Goal: Task Accomplishment & Management: Manage account settings

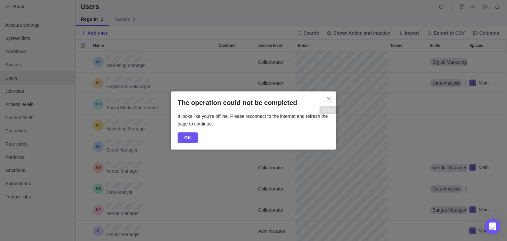
scroll to position [184, 427]
click at [330, 97] on icon "Close" at bounding box center [328, 98] width 5 height 5
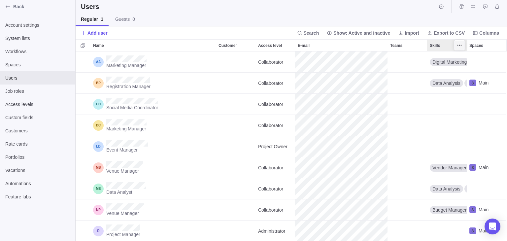
click at [259, 45] on span "More actions" at bounding box center [459, 45] width 9 height 9
click at [259, 48] on span "More actions" at bounding box center [459, 45] width 9 height 9
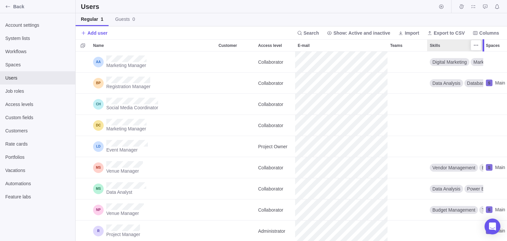
scroll to position [0, 103]
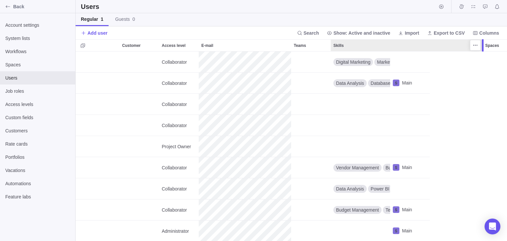
drag, startPoint x: 468, startPoint y: 48, endPoint x: 478, endPoint y: 73, distance: 27.1
click at [259, 73] on div "Name Customer Access level E-mail Teams Skills Spaces Marketing Manager Collabo…" at bounding box center [292, 140] width 432 height 202
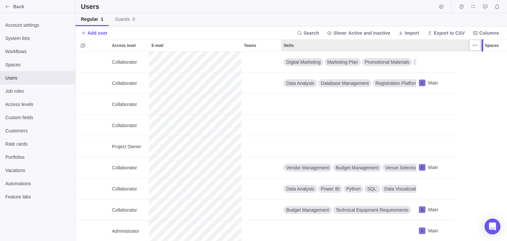
drag, startPoint x: 475, startPoint y: 46, endPoint x: 468, endPoint y: 52, distance: 8.7
click at [259, 53] on div "Name Customer Access level E-mail Teams Skills Spaces Marketing Manager Collabo…" at bounding box center [292, 140] width 432 height 202
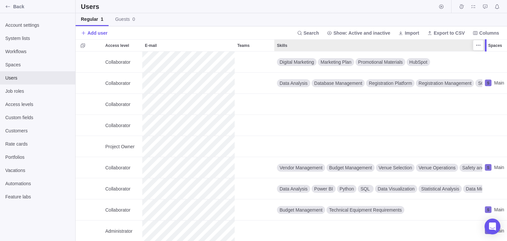
drag, startPoint x: 475, startPoint y: 44, endPoint x: 488, endPoint y: 47, distance: 12.8
click at [259, 47] on div at bounding box center [486, 45] width 5 height 12
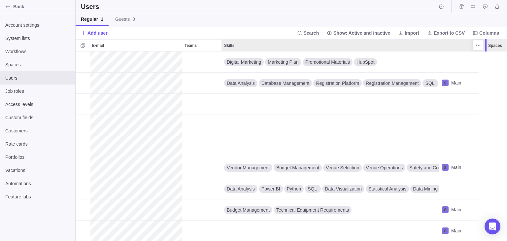
drag, startPoint x: 485, startPoint y: 48, endPoint x: 495, endPoint y: 51, distance: 10.3
click at [259, 51] on div "Name Customer Access level E-mail Teams Skills Spaces Marketing Manager Collabo…" at bounding box center [292, 140] width 432 height 202
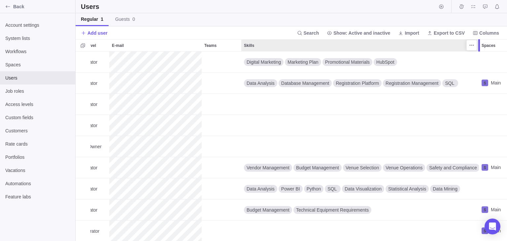
drag, startPoint x: 459, startPoint y: 46, endPoint x: 474, endPoint y: 52, distance: 16.0
click at [259, 52] on div "Name Customer Access level E-mail Teams Skills Spaces Marketing Manager Collabo…" at bounding box center [292, 140] width 432 height 202
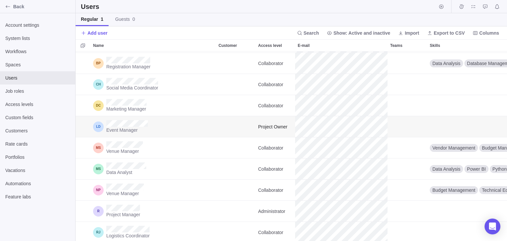
scroll to position [0, 0]
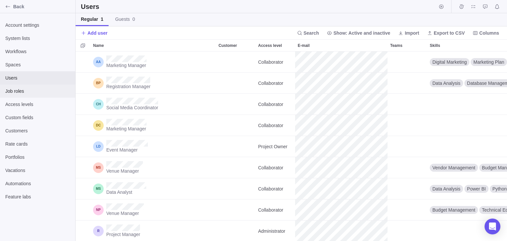
click at [16, 92] on span "Job roles" at bounding box center [37, 91] width 65 height 7
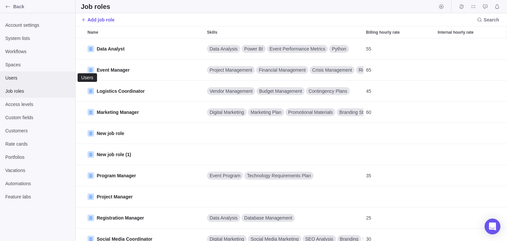
scroll to position [198, 427]
click at [29, 80] on span "Users" at bounding box center [37, 78] width 65 height 7
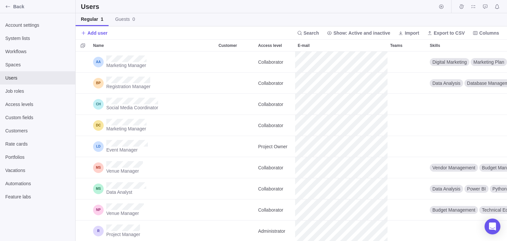
scroll to position [0, 58]
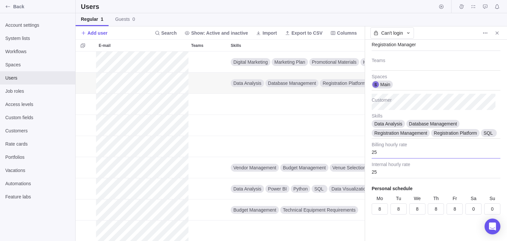
click at [259, 152] on input "25" at bounding box center [436, 150] width 129 height 17
click at [259, 173] on input "25" at bounding box center [436, 170] width 129 height 17
type textarea "x"
click at [259, 208] on input "8" at bounding box center [436, 208] width 16 height 11
click at [259, 213] on input "8" at bounding box center [417, 208] width 16 height 11
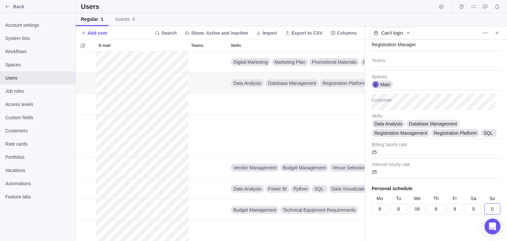
type input "8"
click at [259, 224] on div "Email Collaborator Access level Registration Manager Job role Teams Main Spaces…" at bounding box center [436, 140] width 142 height 201
click at [259, 163] on input "25" at bounding box center [436, 170] width 129 height 17
click at [259, 184] on div "Email Collaborator Access level Registration Manager Job role Teams Main Spaces…" at bounding box center [436, 140] width 142 height 201
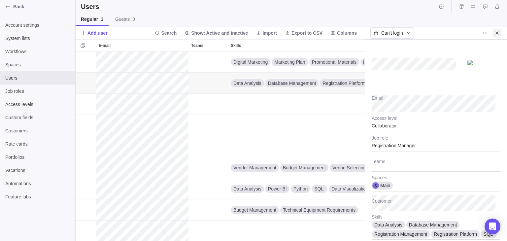
click at [259, 35] on icon "Close" at bounding box center [497, 32] width 5 height 5
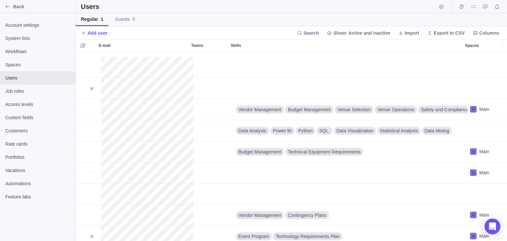
scroll to position [69, 199]
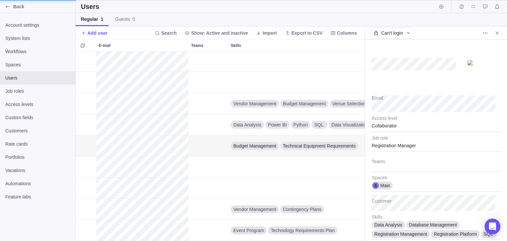
scroll to position [5, 5]
type textarea "x"
type input "45"
type input "35"
click at [259, 33] on icon "Close" at bounding box center [497, 32] width 3 height 3
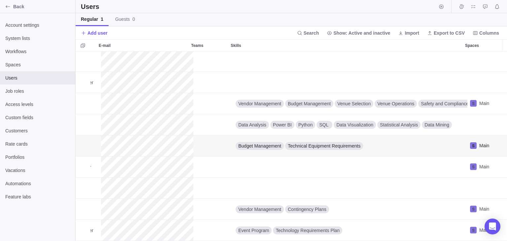
scroll to position [184, 427]
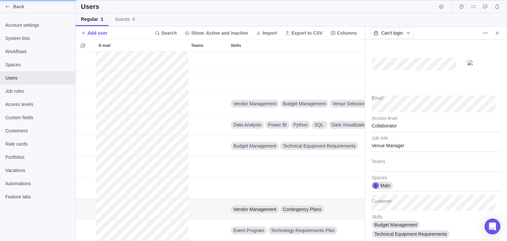
scroll to position [5, 5]
type textarea "x"
type input "40"
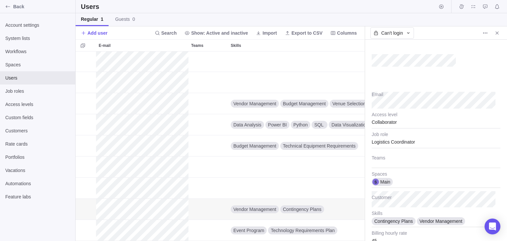
scroll to position [0, 0]
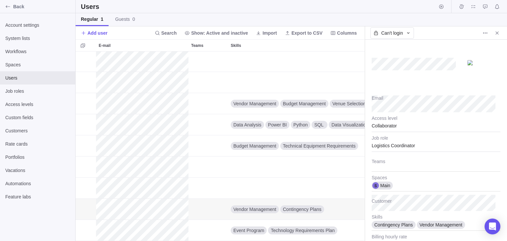
click at [259, 64] on img at bounding box center [483, 62] width 33 height 5
click at [259, 85] on div at bounding box center [436, 66] width 129 height 40
click at [259, 33] on div "Can't login" at bounding box center [392, 32] width 44 height 11
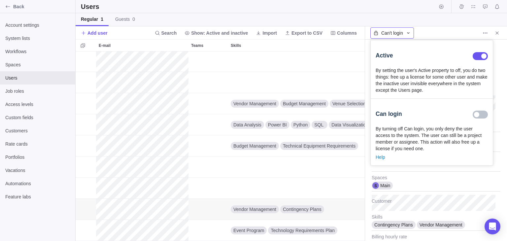
click at [259, 33] on span "Can't login" at bounding box center [392, 33] width 22 height 7
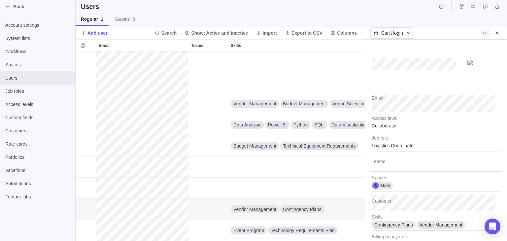
click at [259, 32] on icon "More actions" at bounding box center [485, 32] width 5 height 5
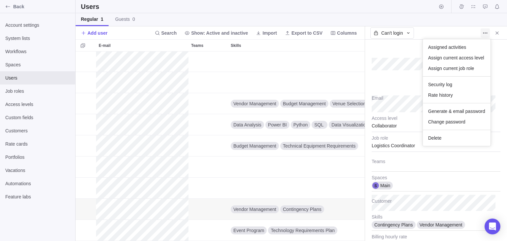
click at [259, 29] on span "More actions" at bounding box center [485, 32] width 9 height 9
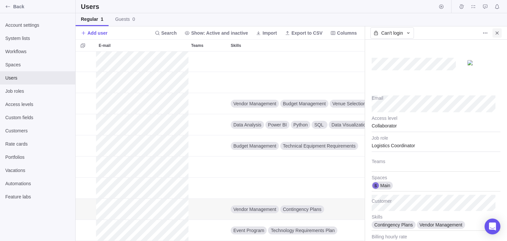
click at [259, 33] on icon "Close" at bounding box center [497, 32] width 5 height 5
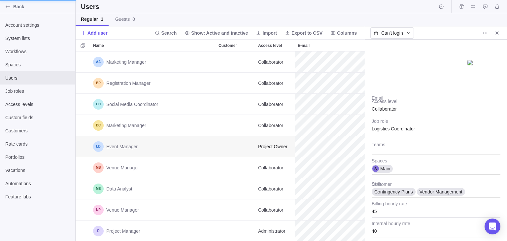
scroll to position [5, 5]
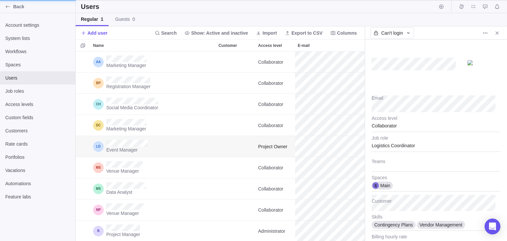
type textarea "x"
type input "65"
type input "55"
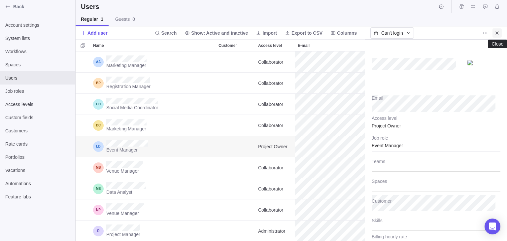
click at [259, 37] on span "Close" at bounding box center [497, 32] width 9 height 9
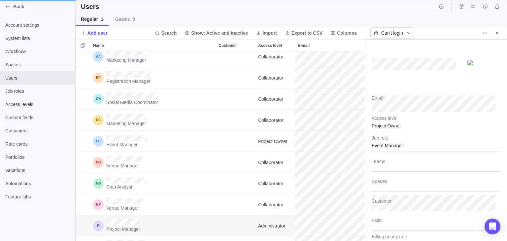
type textarea "x"
click at [259, 37] on div "Active" at bounding box center [383, 32] width 26 height 11
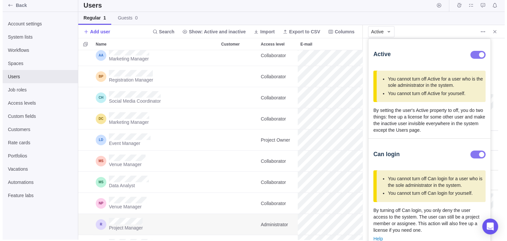
scroll to position [0, 0]
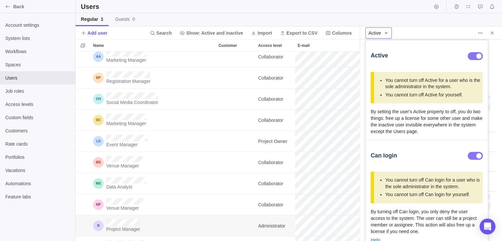
click at [259, 35] on icon at bounding box center [386, 32] width 5 height 5
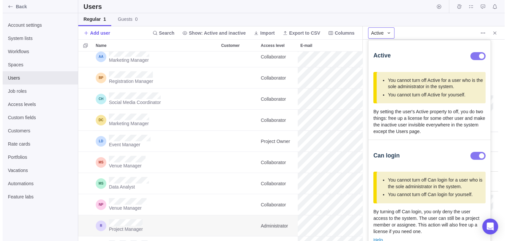
scroll to position [184, 284]
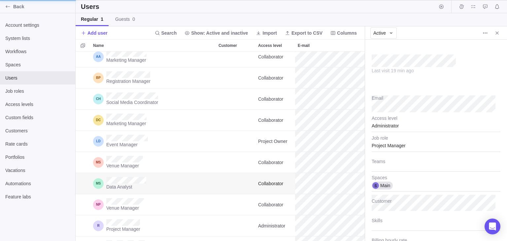
type textarea "x"
type input "55"
type input "35"
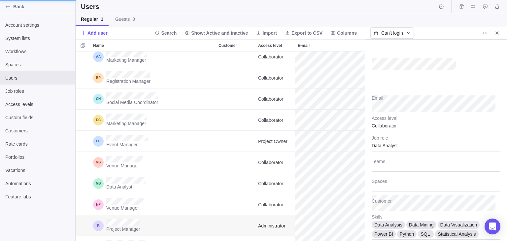
type textarea "x"
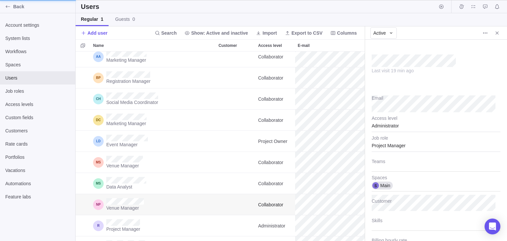
scroll to position [5, 5]
type textarea "x"
type input "45"
type input "35"
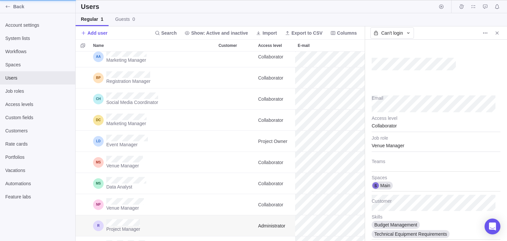
scroll to position [5, 5]
type textarea "x"
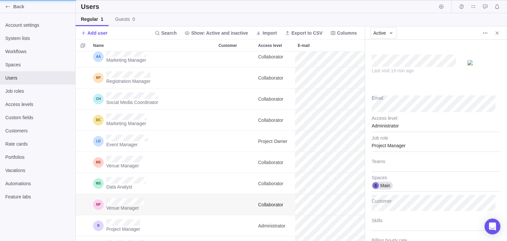
scroll to position [5, 5]
type textarea "x"
type input "45"
type input "35"
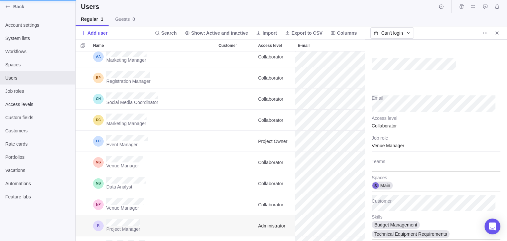
scroll to position [5, 5]
type textarea "x"
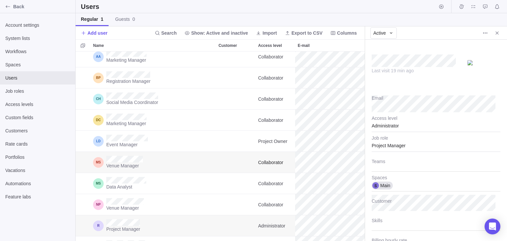
scroll to position [5, 5]
type textarea "x"
type input "45"
type input "35"
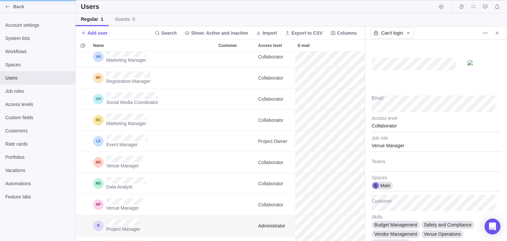
scroll to position [5, 5]
type textarea "x"
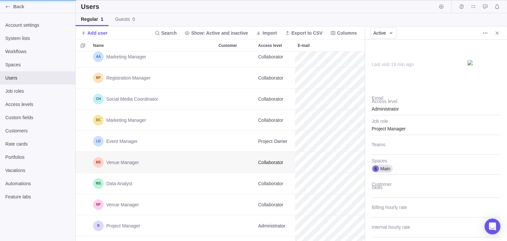
scroll to position [5, 5]
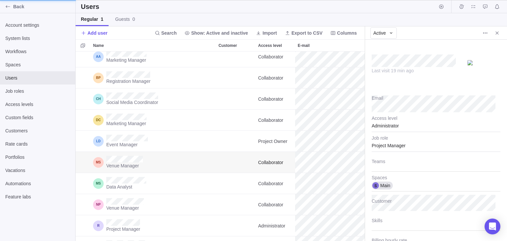
type textarea "x"
type input "45"
type input "35"
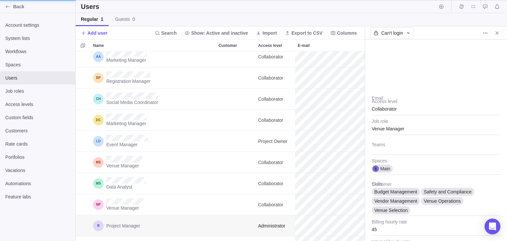
scroll to position [5, 5]
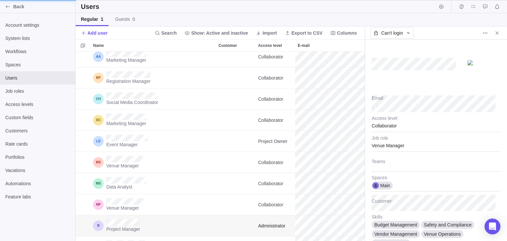
type textarea "x"
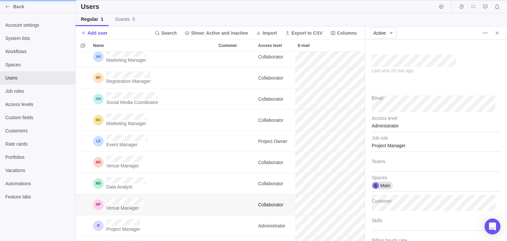
scroll to position [5, 5]
type textarea "x"
type input "45"
type input "35"
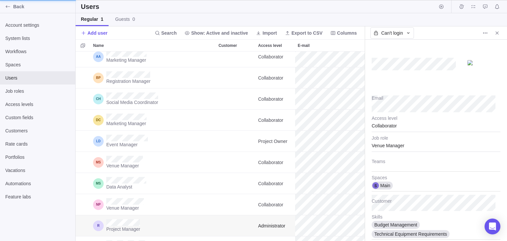
scroll to position [5, 5]
type textarea "x"
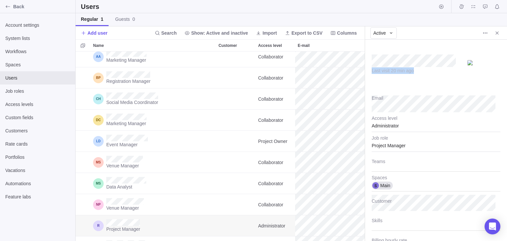
drag, startPoint x: 415, startPoint y: 68, endPoint x: 365, endPoint y: 68, distance: 49.2
click at [259, 68] on div "Last visit 20 min ago Email Administrator Access level Project Manager Job role…" at bounding box center [436, 140] width 142 height 201
click at [259, 74] on div "Last visit 20 min ago" at bounding box center [436, 66] width 129 height 40
click at [259, 78] on div "Last visit 20 min ago" at bounding box center [436, 66] width 129 height 40
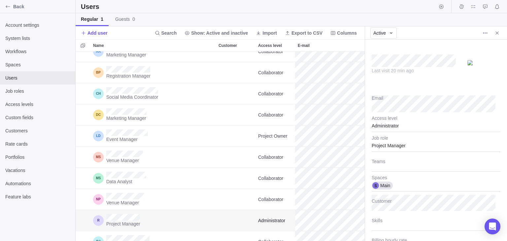
scroll to position [0, 0]
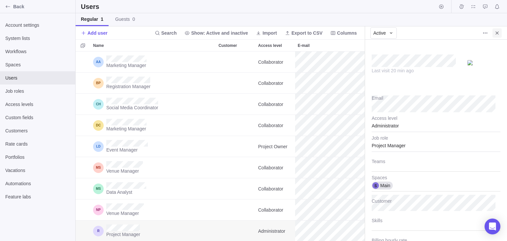
click at [259, 33] on icon "Close" at bounding box center [497, 32] width 5 height 5
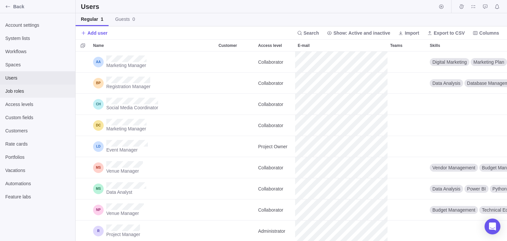
click at [21, 91] on span "Job roles" at bounding box center [37, 91] width 65 height 7
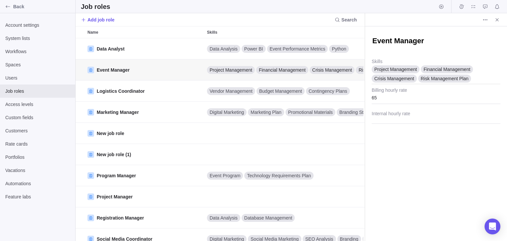
scroll to position [5, 5]
click at [259, 21] on icon "Close" at bounding box center [497, 19] width 5 height 5
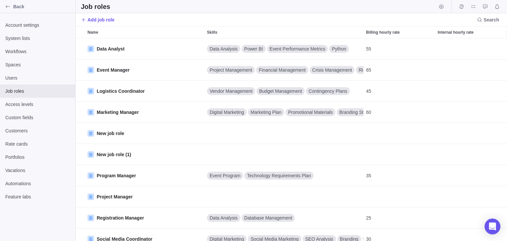
scroll to position [198, 427]
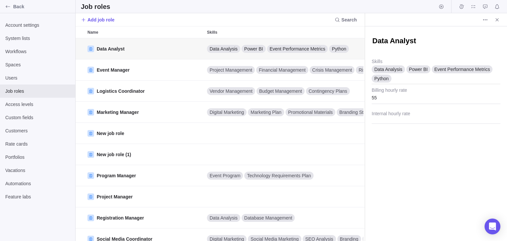
scroll to position [5, 5]
click at [259, 22] on span "Close" at bounding box center [497, 19] width 9 height 9
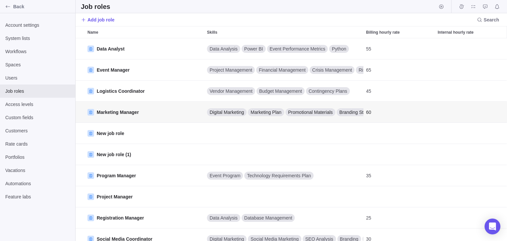
scroll to position [5, 5]
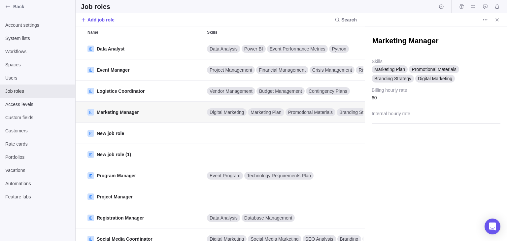
type textarea "x"
click at [259, 66] on span "Marketing Plan" at bounding box center [389, 69] width 31 height 7
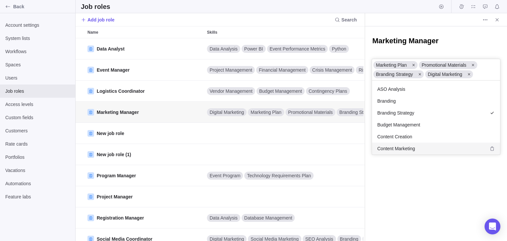
click at [259, 216] on div "Marketing Manager Marketing Plan Promotional Materials Branding Strategy Digita…" at bounding box center [436, 133] width 142 height 215
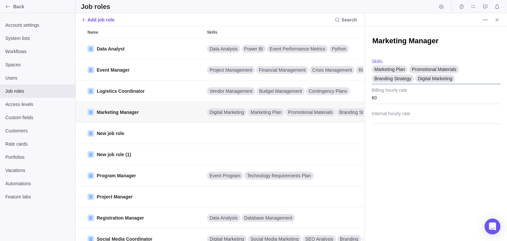
click at [259, 67] on div "Marketing Plan Promotional Materials Branding Strategy Digital Marketing" at bounding box center [436, 71] width 129 height 25
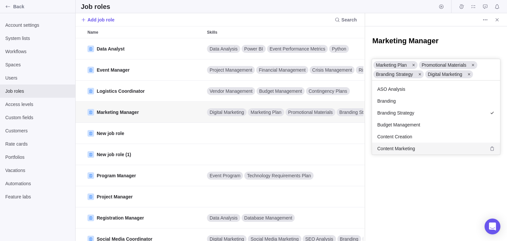
click at [259, 196] on div "Marketing Manager Marketing Plan Promotional Materials Branding Strategy Digita…" at bounding box center [436, 133] width 142 height 215
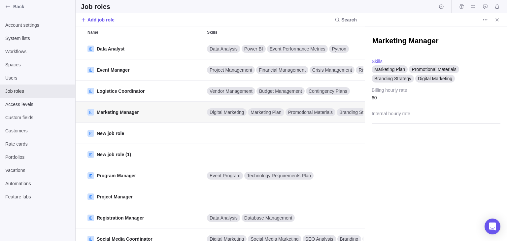
click at [259, 74] on div "Marketing Plan Promotional Materials Branding Strategy Digital Marketing" at bounding box center [436, 71] width 129 height 25
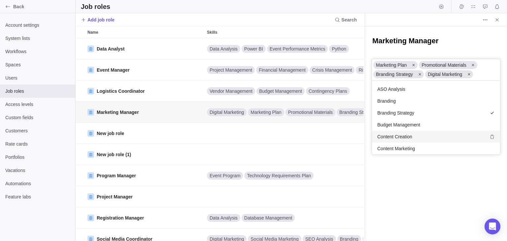
type input "e"
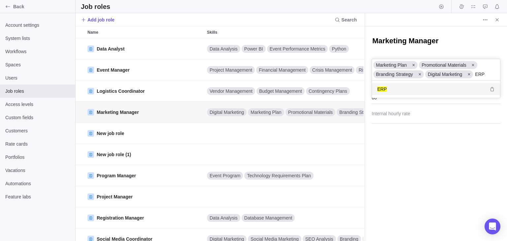
scroll to position [12, 123]
type input "ERP"
click at [259, 87] on div "ERP" at bounding box center [436, 89] width 128 height 12
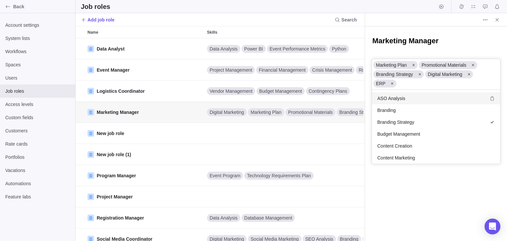
scroll to position [69, 123]
click at [259, 121] on icon "grid" at bounding box center [492, 122] width 5 height 5
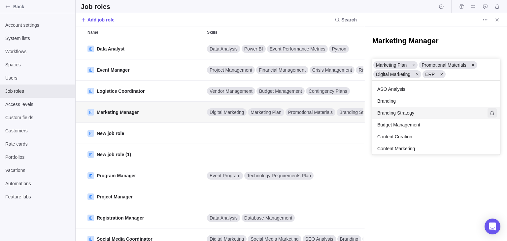
click at [259, 110] on icon "Delete" at bounding box center [492, 112] width 5 height 5
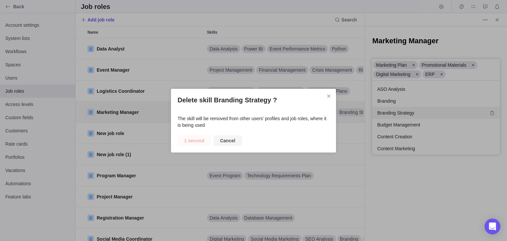
click at [230, 139] on span "Cancel" at bounding box center [227, 141] width 15 height 8
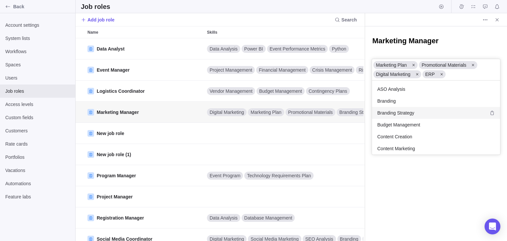
click at [259, 111] on div "Branding Strategy" at bounding box center [436, 113] width 128 height 12
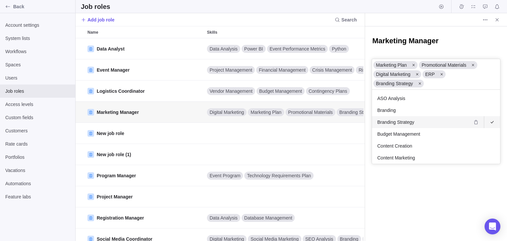
click at [259, 122] on icon "grid" at bounding box center [492, 122] width 5 height 5
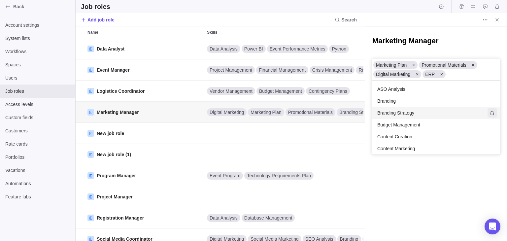
click at [259, 113] on icon "Delete" at bounding box center [492, 112] width 5 height 5
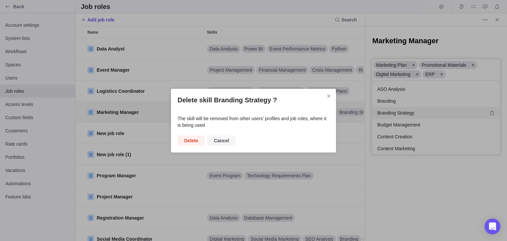
click at [225, 136] on span "Cancel" at bounding box center [221, 140] width 28 height 11
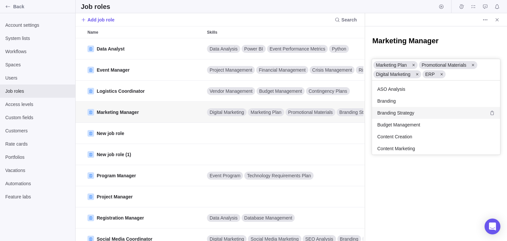
click at [259, 114] on div "Branding Strategy" at bounding box center [436, 113] width 128 height 12
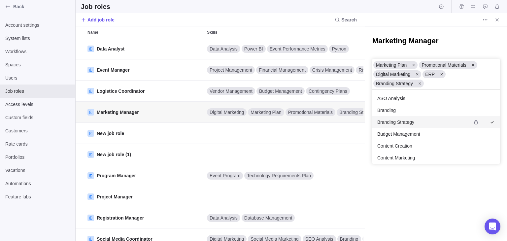
click at [259, 45] on div "Marketing Manager Marketing Plan Promotional Materials Branding Strategy Digita…" at bounding box center [436, 133] width 142 height 215
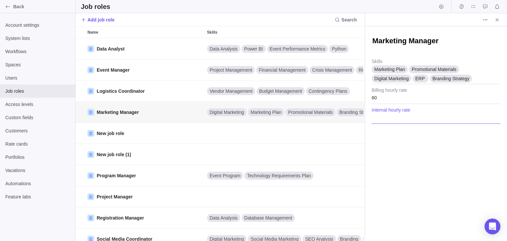
click at [259, 113] on input "Internal hourly rate" at bounding box center [436, 115] width 129 height 17
click at [259, 154] on div "Marketing Manager Marketing Plan Promotional Materials Digital Marketing ERP Br…" at bounding box center [436, 133] width 142 height 215
click at [259, 100] on input "60" at bounding box center [436, 95] width 129 height 17
click at [259, 146] on div "Marketing Manager Marketing Plan Promotional Materials Digital Marketing ERP Br…" at bounding box center [436, 133] width 142 height 215
click at [259, 115] on input "Internal hourly rate" at bounding box center [436, 115] width 129 height 17
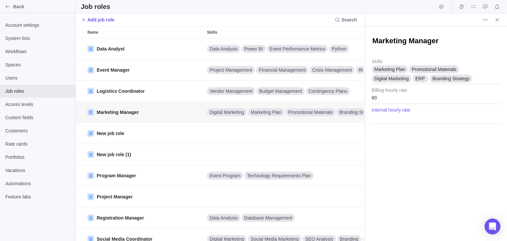
click at [259, 151] on div "Marketing Manager Marketing Plan Promotional Materials Digital Marketing ERP Br…" at bounding box center [436, 133] width 142 height 215
click at [259, 99] on input "60" at bounding box center [436, 95] width 129 height 17
drag, startPoint x: 403, startPoint y: 162, endPoint x: 402, endPoint y: 157, distance: 4.7
click at [259, 162] on div "Marketing Manager Marketing Plan Promotional Materials Digital Marketing ERP Br…" at bounding box center [436, 133] width 142 height 215
click at [259, 23] on span "Close" at bounding box center [497, 19] width 9 height 9
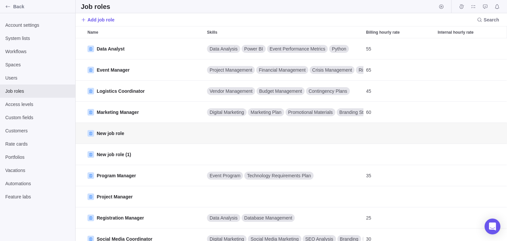
drag, startPoint x: 297, startPoint y: 129, endPoint x: 276, endPoint y: 138, distance: 22.5
click at [259, 138] on div "Skills" at bounding box center [283, 133] width 159 height 21
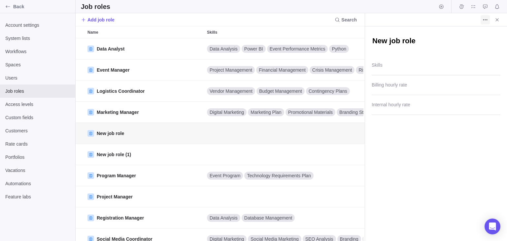
click at [259, 16] on span "More actions" at bounding box center [485, 19] width 9 height 9
click at [259, 35] on span "Delete" at bounding box center [492, 34] width 13 height 7
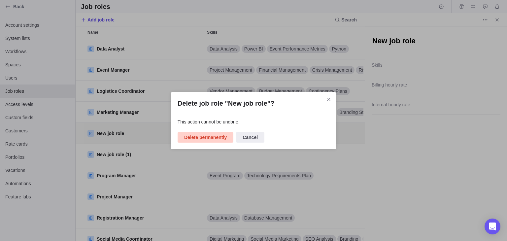
click at [204, 140] on span "Delete permanently" at bounding box center [205, 137] width 43 height 8
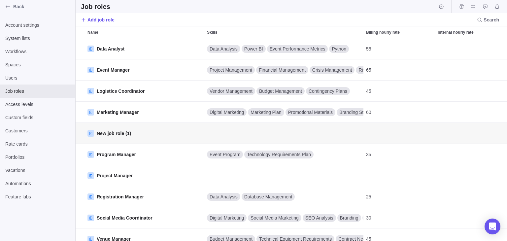
scroll to position [13, 0]
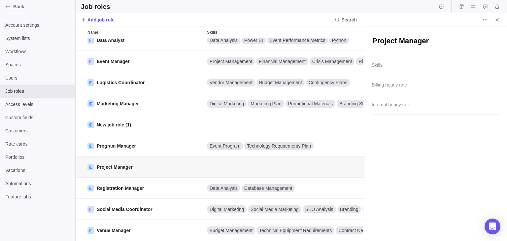
scroll to position [5, 5]
click at [259, 65] on div at bounding box center [436, 67] width 129 height 17
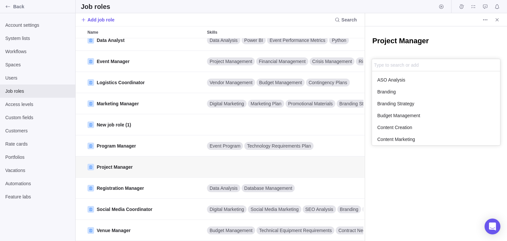
scroll to position [69, 123]
click at [259, 89] on div "Branding" at bounding box center [436, 92] width 128 height 12
click at [259, 117] on span "Budget Management" at bounding box center [398, 115] width 43 height 7
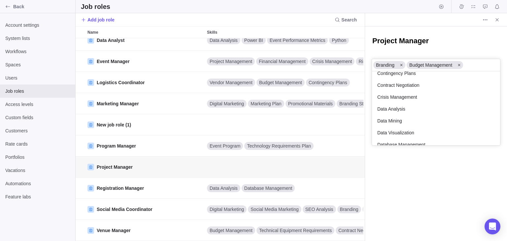
scroll to position [74, 0]
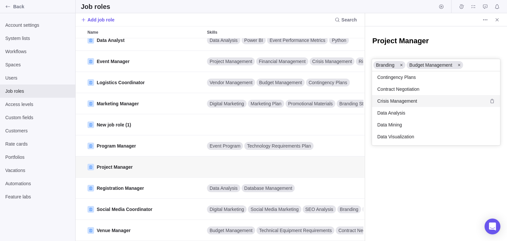
click at [259, 96] on div "Crisis Management" at bounding box center [436, 101] width 128 height 12
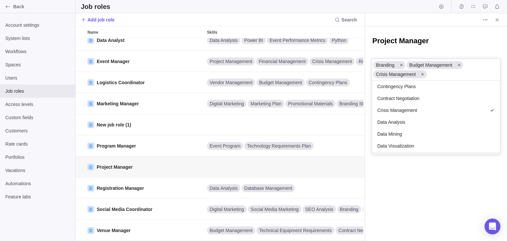
scroll to position [83, 0]
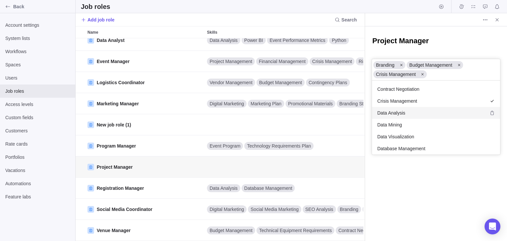
click at [259, 110] on div "Data Analysis" at bounding box center [436, 113] width 128 height 12
click at [259, 121] on div "Data Mining" at bounding box center [436, 125] width 128 height 12
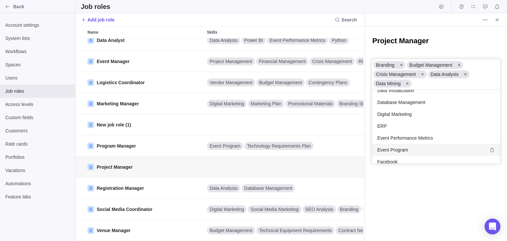
scroll to position [133, 0]
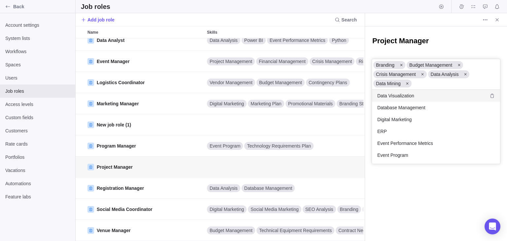
click at [259, 99] on div "Data Visualization" at bounding box center [436, 96] width 128 height 12
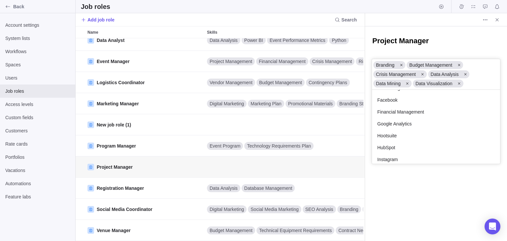
scroll to position [187, 0]
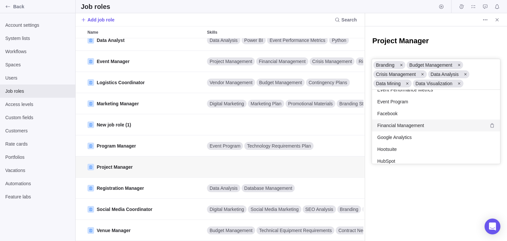
click at [259, 129] on div "Financial Management" at bounding box center [436, 126] width 128 height 12
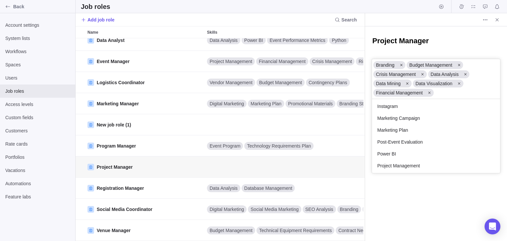
scroll to position [272, 0]
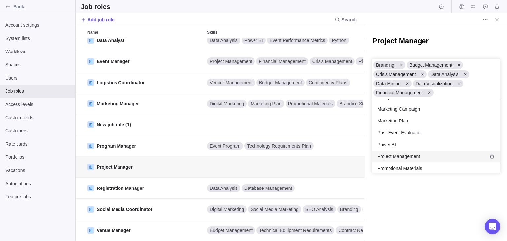
click at [259, 160] on div "Project Management" at bounding box center [436, 157] width 128 height 12
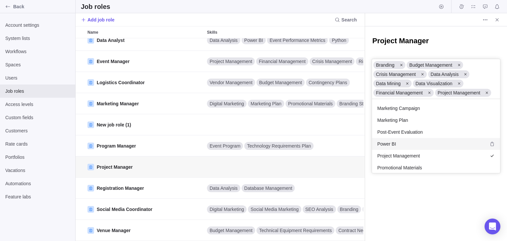
scroll to position [286, 0]
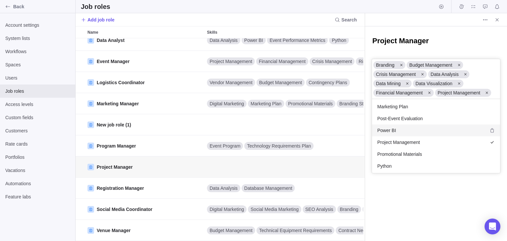
click at [259, 131] on div "Power BI" at bounding box center [436, 130] width 128 height 12
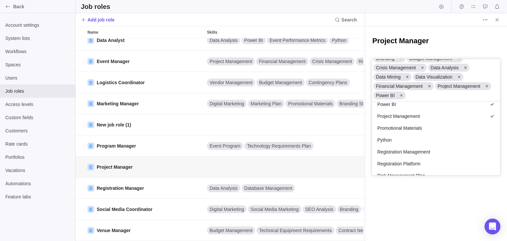
scroll to position [322, 0]
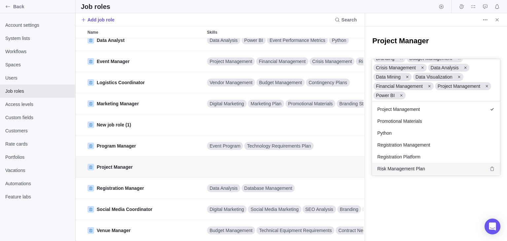
click at [259, 164] on div "Risk Management Plan" at bounding box center [436, 169] width 128 height 12
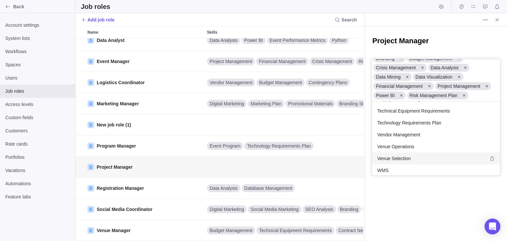
scroll to position [466, 0]
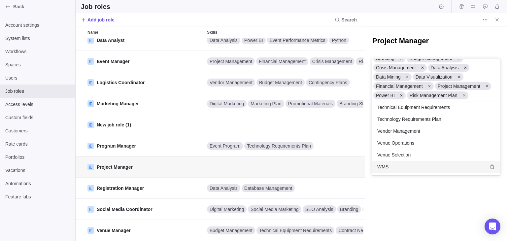
click at [259, 166] on div "WMS" at bounding box center [436, 167] width 128 height 12
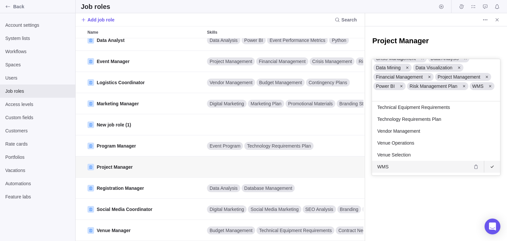
click at [259, 213] on div "Project Manager Branding Budget Management Crisis Management Data Analysis Data…" at bounding box center [436, 133] width 142 height 215
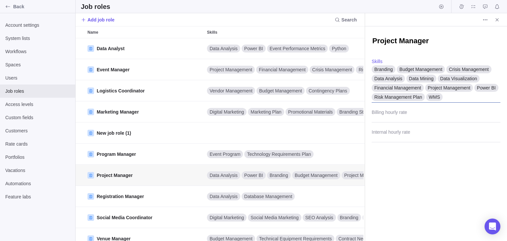
scroll to position [0, 0]
click at [259, 94] on div "Branding Budget Management Crisis Management Data Analysis Data Mining Data Vis…" at bounding box center [436, 81] width 129 height 44
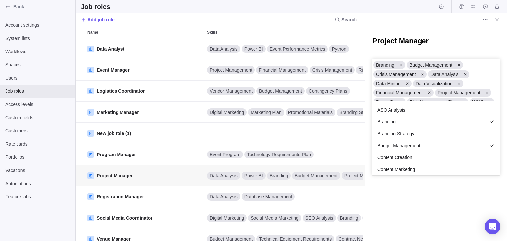
scroll to position [69, 123]
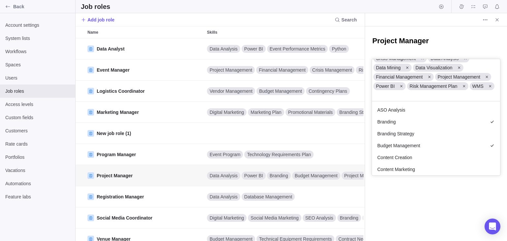
click at [259, 35] on div "Project Manager Branding Budget Management Crisis Management Data Analysis Data…" at bounding box center [436, 133] width 142 height 215
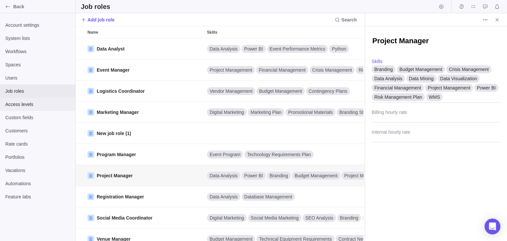
click at [24, 104] on span "Access levels" at bounding box center [37, 104] width 65 height 7
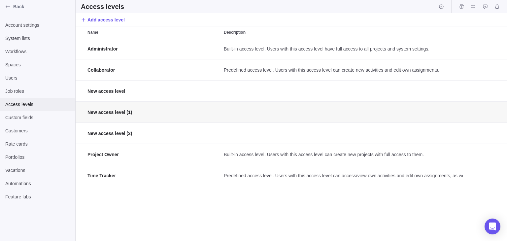
scroll to position [198, 427]
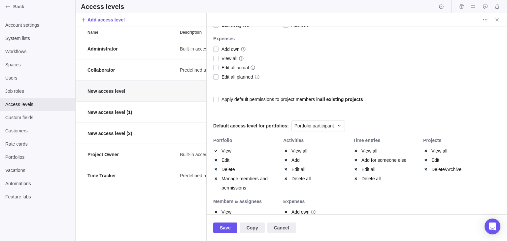
scroll to position [314, 0]
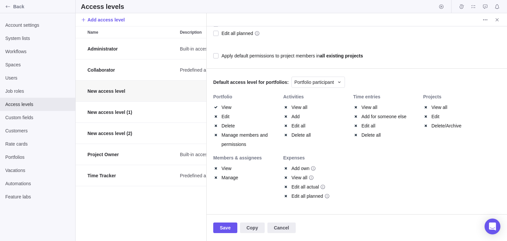
click at [259, 165] on span "Add own" at bounding box center [299, 168] width 21 height 9
click at [259, 167] on span at bounding box center [285, 168] width 5 height 9
click at [259, 167] on span "Add own" at bounding box center [299, 168] width 21 height 9
click at [259, 126] on span "Edit all" at bounding box center [300, 125] width 22 height 9
click at [259, 99] on div "Activities View all Add Edit all Delete all" at bounding box center [318, 124] width 70 height 61
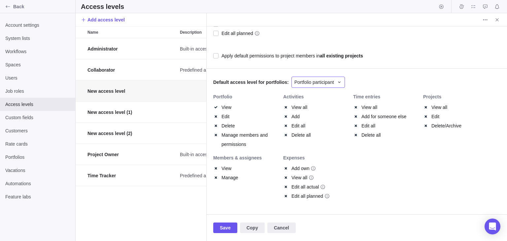
click at [259, 82] on span "Portfolio participant" at bounding box center [314, 82] width 40 height 7
click at [257, 225] on span "Copy" at bounding box center [252, 228] width 25 height 11
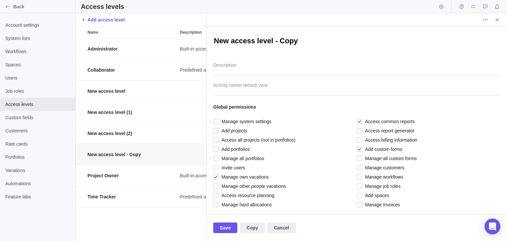
click at [162, 216] on div "Administrator Built-in access level. Users with this access level have full acc…" at bounding box center [141, 139] width 131 height 203
click at [259, 18] on icon "Close" at bounding box center [497, 19] width 5 height 5
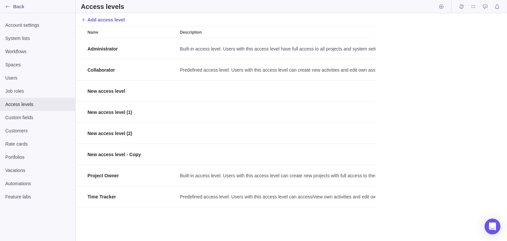
scroll to position [5, 5]
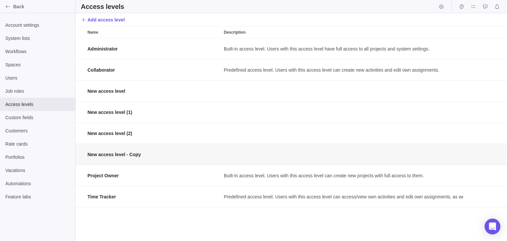
scroll to position [5, 5]
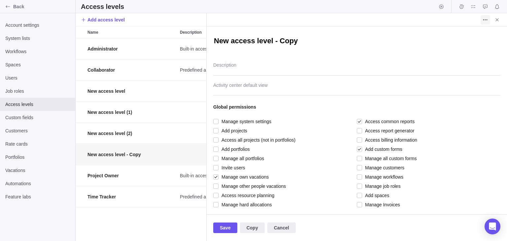
click at [259, 17] on icon "More actions" at bounding box center [485, 19] width 5 height 5
click at [259, 33] on span "Delete" at bounding box center [492, 34] width 13 height 7
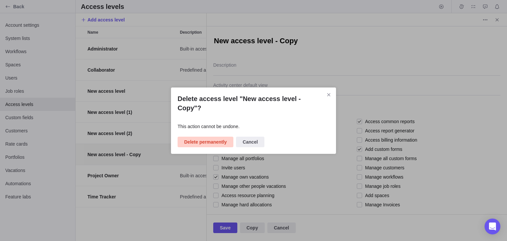
click at [209, 139] on span "Delete permanently" at bounding box center [205, 142] width 43 height 8
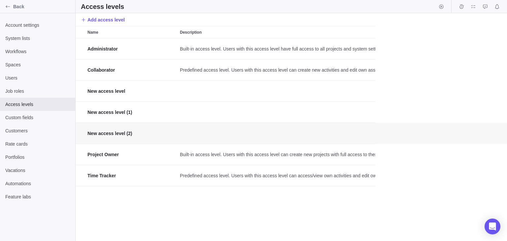
scroll to position [198, 427]
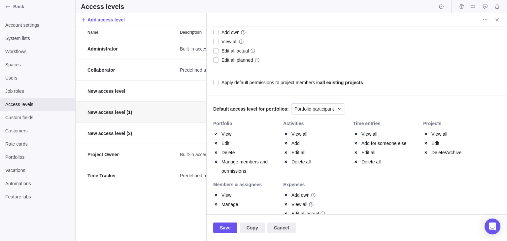
scroll to position [314, 0]
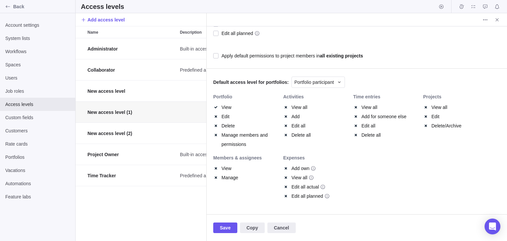
type textarea "x"
click at [217, 106] on span at bounding box center [215, 107] width 5 height 9
click at [218, 107] on span at bounding box center [215, 107] width 5 height 9
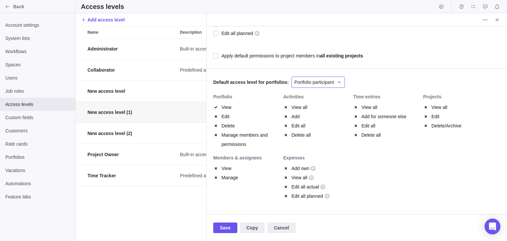
click at [259, 84] on span "Portfolio participant" at bounding box center [314, 82] width 40 height 7
click at [259, 167] on div "New access level (1) Description Activity center default view Global permission…" at bounding box center [357, 120] width 300 height 188
drag, startPoint x: 358, startPoint y: 98, endPoint x: 394, endPoint y: 149, distance: 61.4
click at [259, 149] on div "Time entries View all Add for someone else Edit all Delete all" at bounding box center [388, 124] width 70 height 61
click at [259, 137] on div "Delete all" at bounding box center [386, 134] width 67 height 9
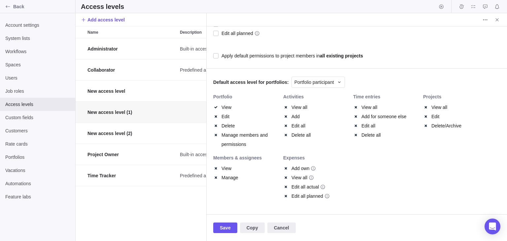
click at [259, 141] on div "Projects View all Edit Delete/Archive" at bounding box center [458, 124] width 70 height 61
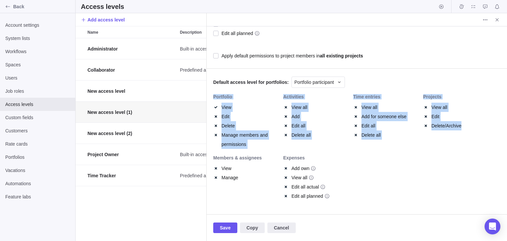
drag, startPoint x: 438, startPoint y: 154, endPoint x: 211, endPoint y: 95, distance: 234.9
click at [211, 95] on div "New access level (1) Description Activity center default view Global permission…" at bounding box center [357, 120] width 300 height 188
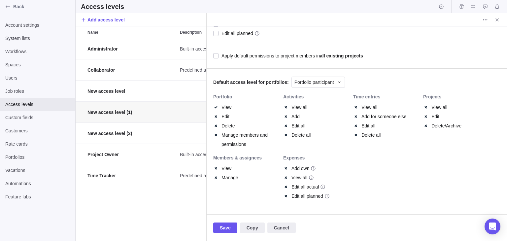
click at [259, 170] on div "Portfolio View Edit Delete Manage members and permissions Activities View all A…" at bounding box center [356, 150] width 287 height 113
drag, startPoint x: 344, startPoint y: 218, endPoint x: 230, endPoint y: 95, distance: 167.0
click at [230, 95] on div "New access level (1) Description Activity center default view Global permission…" at bounding box center [356, 127] width 301 height 228
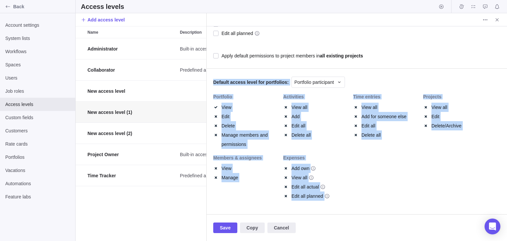
drag, startPoint x: 213, startPoint y: 93, endPoint x: 453, endPoint y: 226, distance: 274.4
click at [259, 226] on div "New access level (1) Description Activity center default view Global permission…" at bounding box center [356, 127] width 301 height 228
click at [259, 200] on div "Portfolio View Edit Delete Manage members and permissions Activities View all A…" at bounding box center [356, 150] width 287 height 113
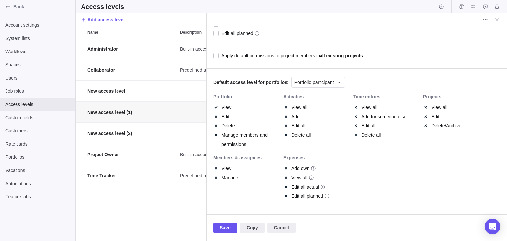
drag, startPoint x: 324, startPoint y: 202, endPoint x: 287, endPoint y: 179, distance: 44.2
click at [259, 180] on div "Expenses Add own View all Edit all actual Edit all planned" at bounding box center [318, 181] width 70 height 52
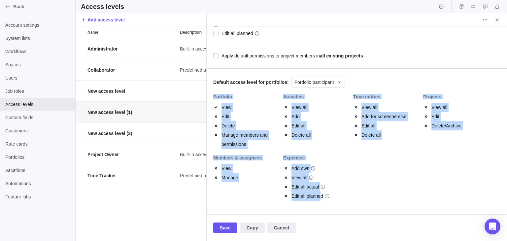
drag, startPoint x: 316, startPoint y: 188, endPoint x: 213, endPoint y: 98, distance: 136.7
click at [213, 98] on div "New access level (1) Description Activity center default view Global permission…" at bounding box center [357, 120] width 300 height 188
click at [259, 146] on div "Activities View all Add Edit all Delete all" at bounding box center [318, 124] width 70 height 61
click at [259, 140] on div "Activities View all Add Edit all Delete all" at bounding box center [318, 124] width 70 height 61
